Goal: Transaction & Acquisition: Purchase product/service

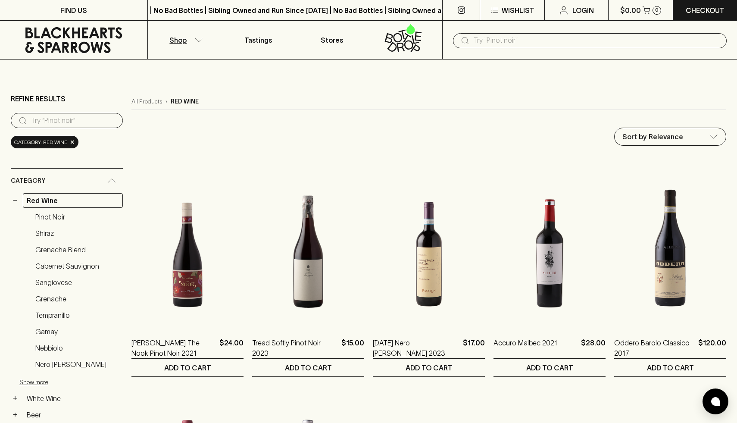
click at [93, 127] on input "search" at bounding box center [73, 121] width 85 height 14
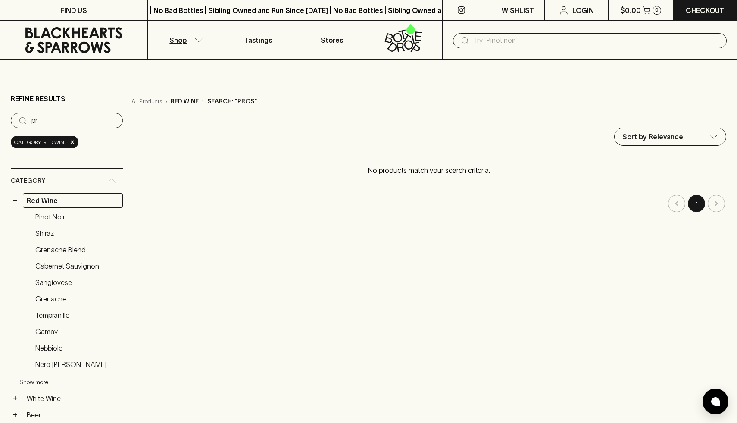
type input "p"
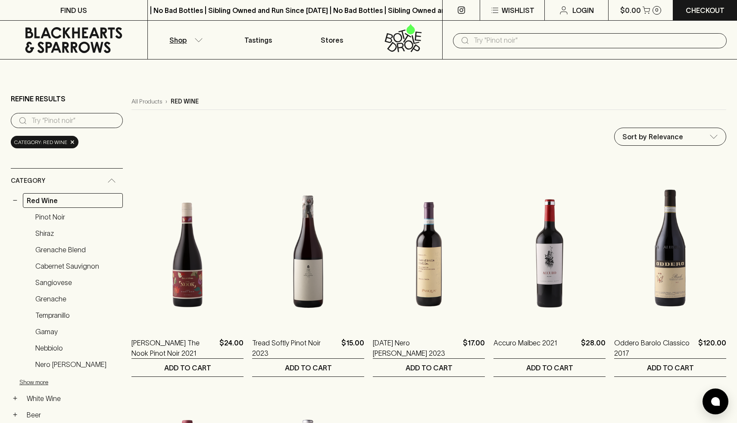
click at [74, 143] on div "Category: red wine ×" at bounding box center [45, 142] width 68 height 13
click at [70, 144] on span "×" at bounding box center [72, 142] width 5 height 9
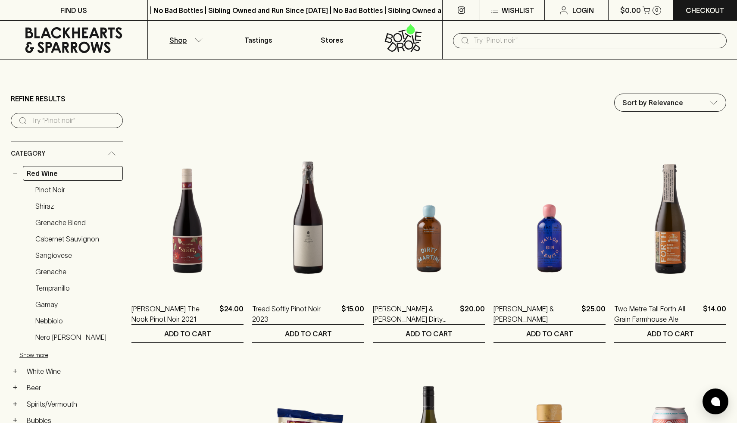
click at [70, 122] on input "search" at bounding box center [73, 121] width 85 height 14
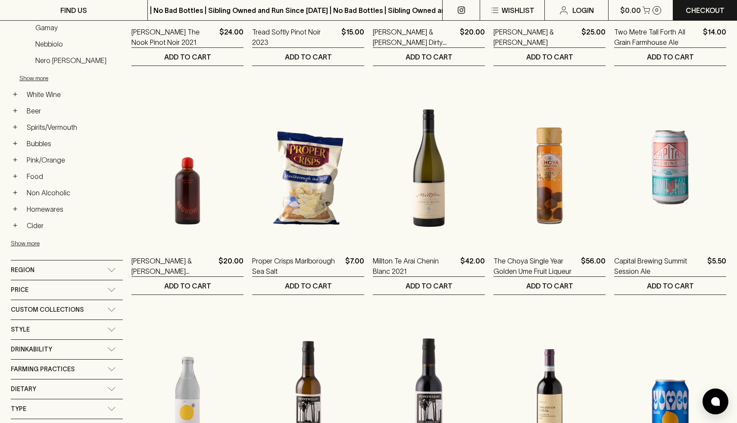
scroll to position [278, 0]
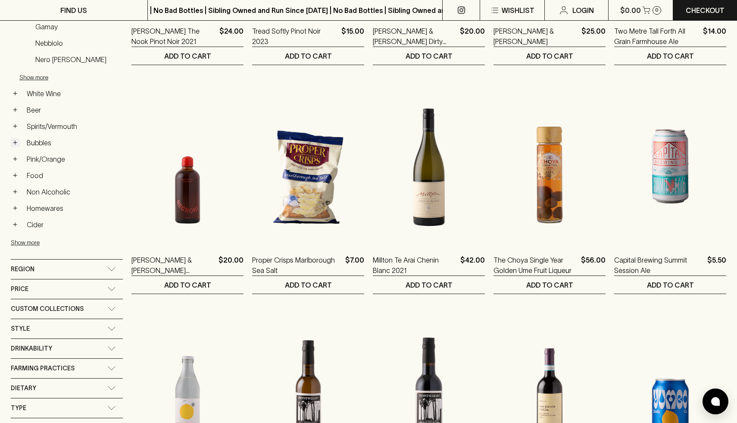
click at [18, 145] on button "+" at bounding box center [15, 142] width 9 height 9
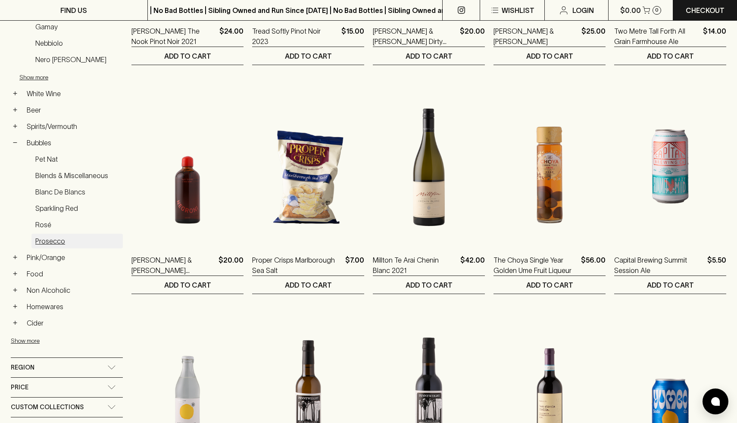
click at [53, 239] on link "Prosecco" at bounding box center [76, 241] width 91 height 15
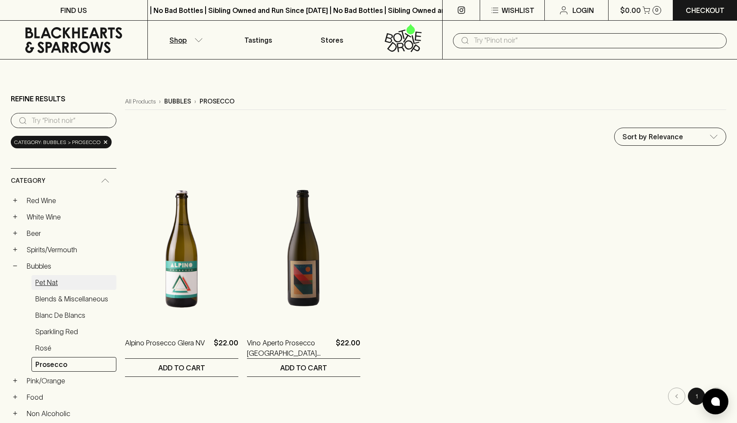
click at [56, 285] on link "Pet Nat" at bounding box center [73, 282] width 85 height 15
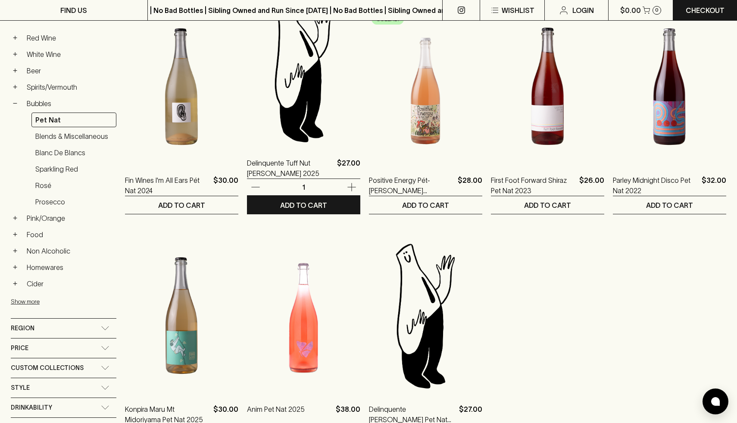
scroll to position [162, 0]
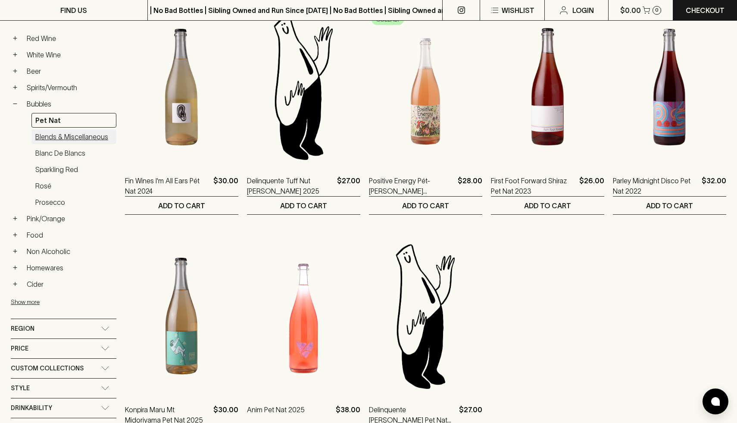
click at [94, 139] on link "Blends & Miscellaneous" at bounding box center [73, 136] width 85 height 15
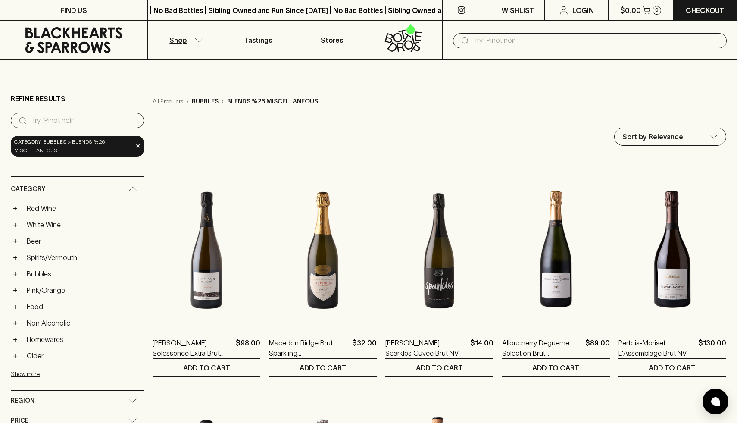
click at [502, 44] on input "text" at bounding box center [597, 41] width 246 height 14
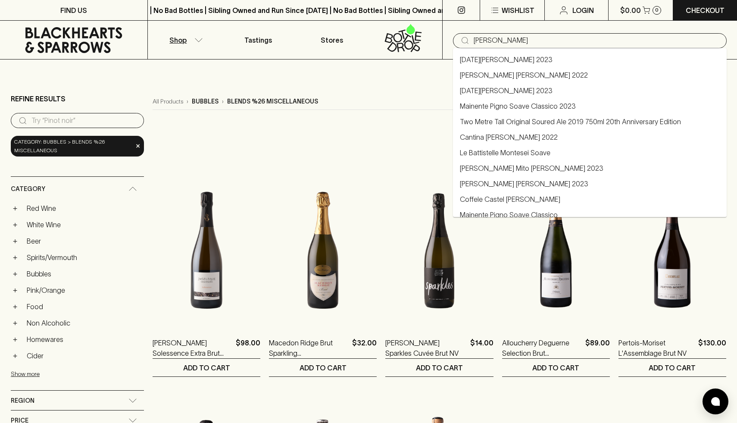
type input "souve"
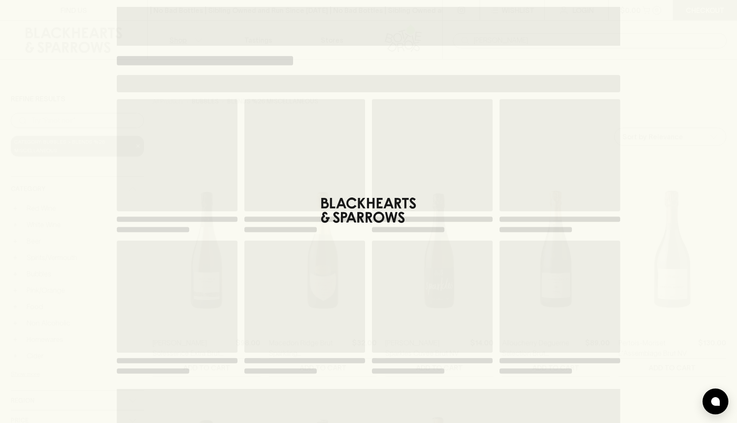
type input "souve"
